Goal: Task Accomplishment & Management: Use online tool/utility

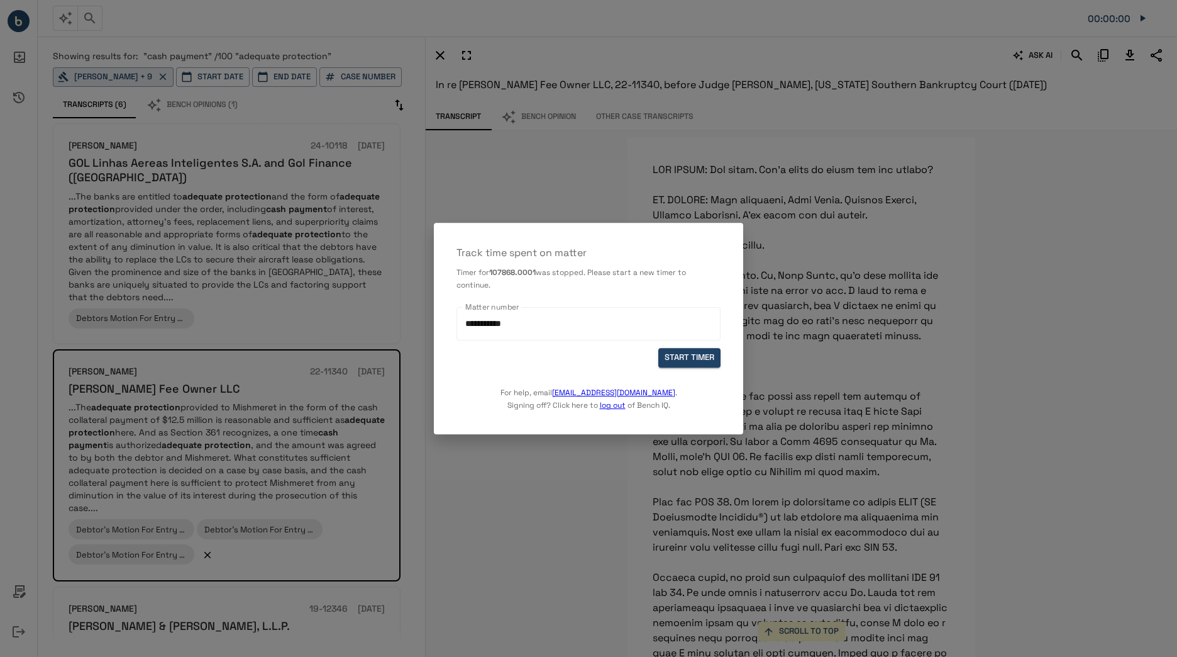
scroll to position [2865, 0]
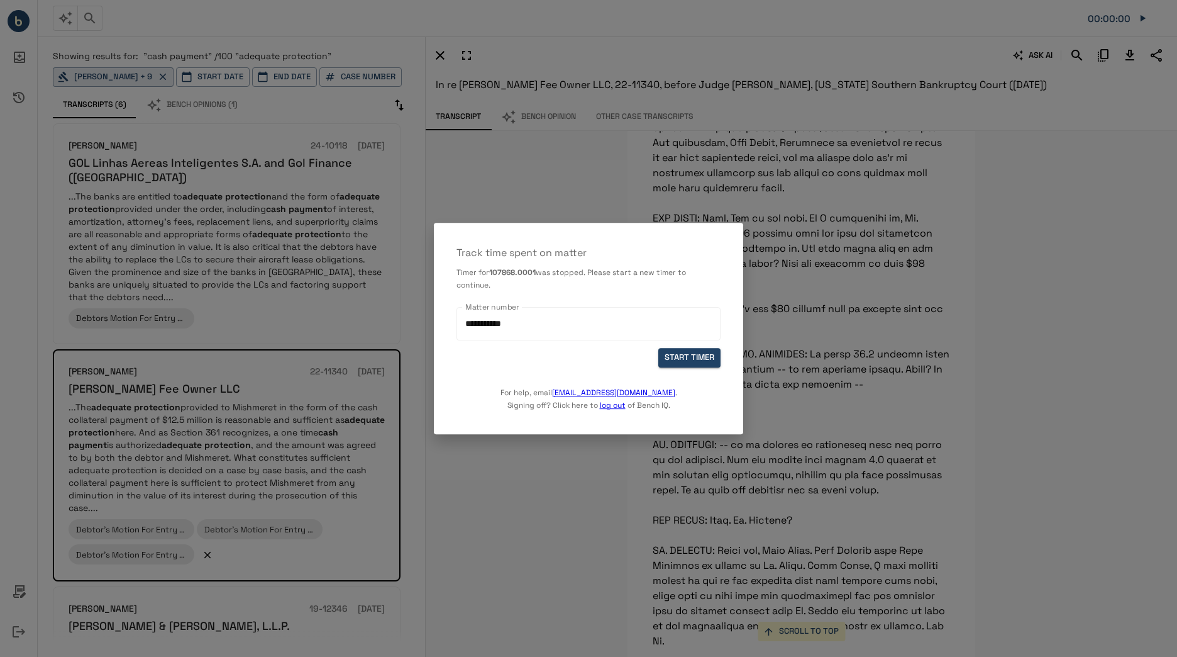
click at [410, 570] on div at bounding box center [588, 328] width 1177 height 657
click at [707, 354] on button "START TIMER" at bounding box center [690, 357] width 62 height 19
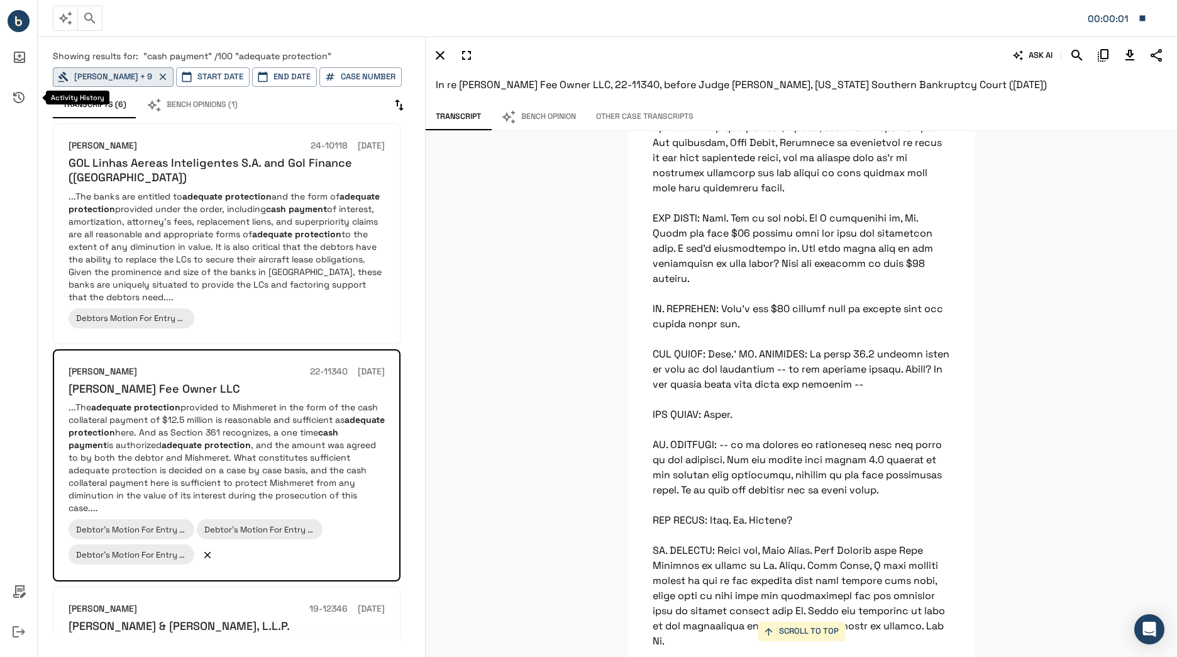
click at [19, 97] on icon "Activity History" at bounding box center [19, 97] width 30 height 30
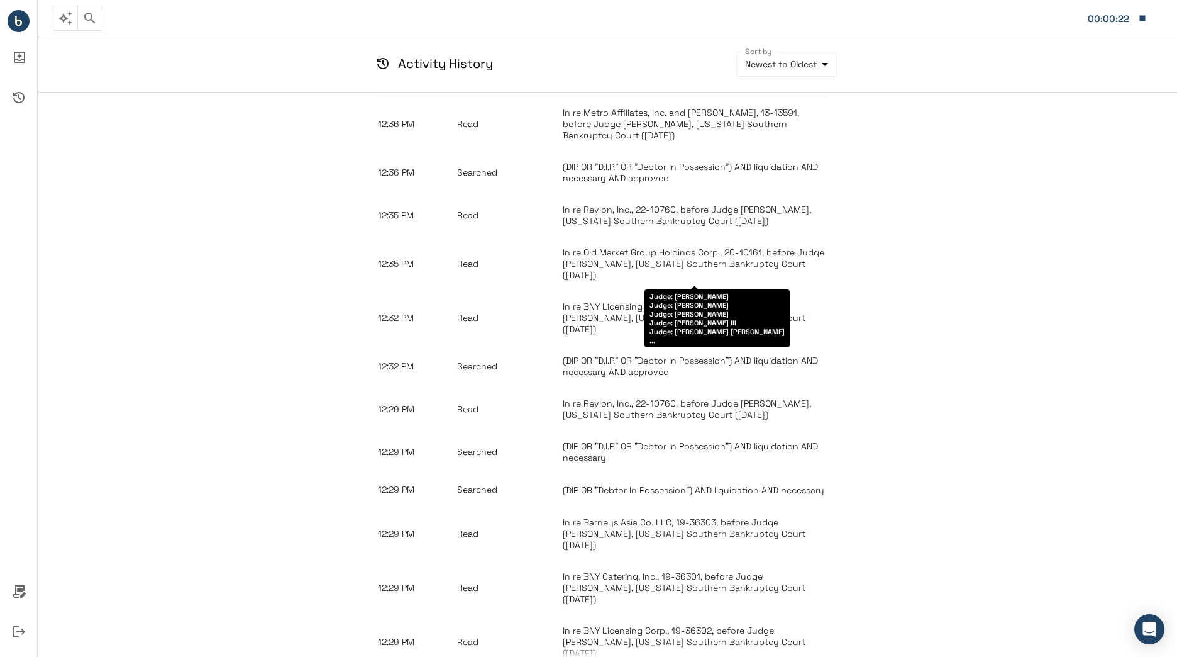
scroll to position [3583, 0]
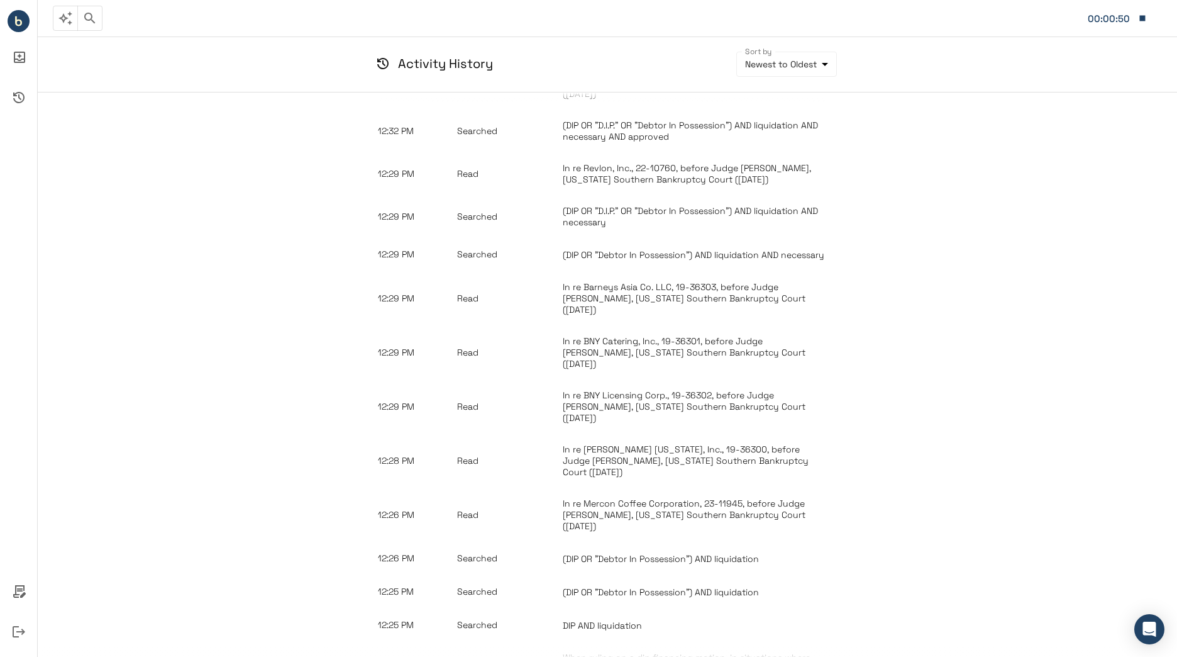
scroll to position [3817, 0]
